Goal: Transaction & Acquisition: Purchase product/service

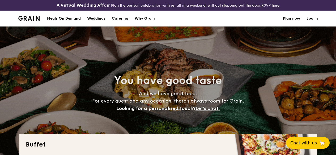
select select
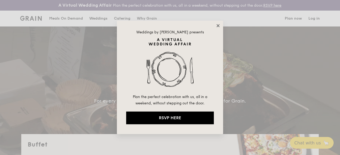
click at [218, 25] on icon at bounding box center [217, 25] width 3 height 3
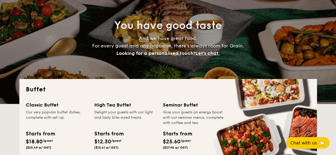
scroll to position [133, 0]
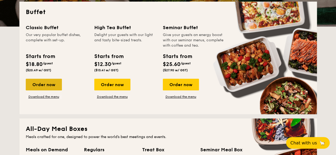
click at [48, 90] on div "Order now" at bounding box center [44, 85] width 36 height 12
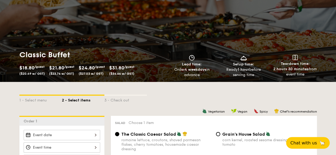
scroll to position [106, 0]
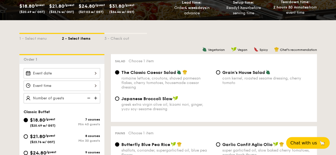
click at [56, 74] on div at bounding box center [62, 73] width 76 height 10
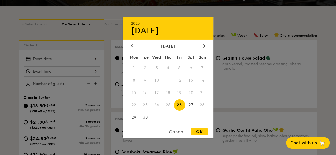
scroll to position [133, 0]
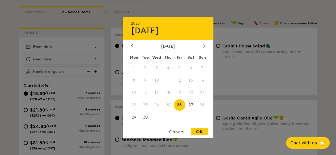
click at [202, 44] on div at bounding box center [204, 46] width 5 height 5
click at [157, 66] on span "1" at bounding box center [156, 67] width 11 height 11
click at [198, 130] on div "OK" at bounding box center [198, 131] width 17 height 7
type input "[DATE]"
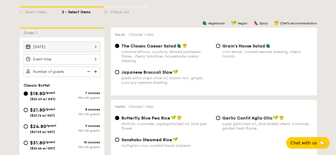
click at [58, 60] on div at bounding box center [62, 59] width 76 height 10
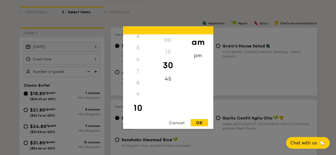
scroll to position [58, 0]
click at [137, 87] on div "9" at bounding box center [138, 87] width 30 height 12
click at [138, 86] on div "9" at bounding box center [138, 87] width 30 height 12
click at [137, 87] on div "9" at bounding box center [138, 83] width 30 height 12
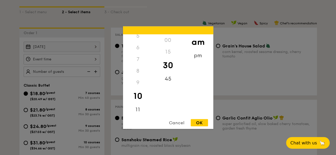
click at [137, 84] on div "9" at bounding box center [138, 83] width 30 height 12
click at [137, 97] on div "10" at bounding box center [138, 95] width 30 height 15
drag, startPoint x: 137, startPoint y: 86, endPoint x: 137, endPoint y: 83, distance: 3.4
click at [137, 86] on div "9" at bounding box center [138, 83] width 30 height 12
click at [137, 82] on div "9" at bounding box center [138, 83] width 30 height 12
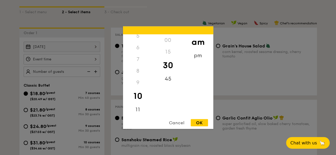
click at [137, 83] on div "9" at bounding box center [138, 83] width 30 height 12
click at [136, 84] on div "9" at bounding box center [138, 83] width 30 height 12
click at [136, 82] on div "9" at bounding box center [138, 83] width 30 height 12
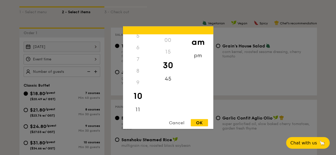
click at [173, 122] on div "Cancel" at bounding box center [176, 122] width 26 height 7
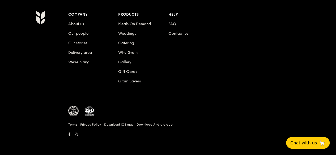
scroll to position [819, 0]
click at [128, 40] on li "Catering" at bounding box center [143, 42] width 50 height 10
click at [126, 43] on link "Catering" at bounding box center [126, 43] width 16 height 5
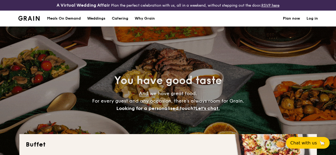
select select
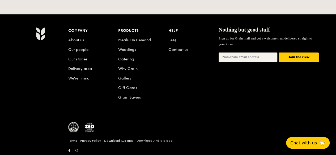
scroll to position [1164, 0]
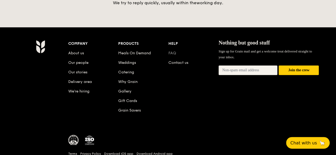
click at [171, 51] on link "FAQ" at bounding box center [172, 53] width 8 height 5
